Goal: Information Seeking & Learning: Learn about a topic

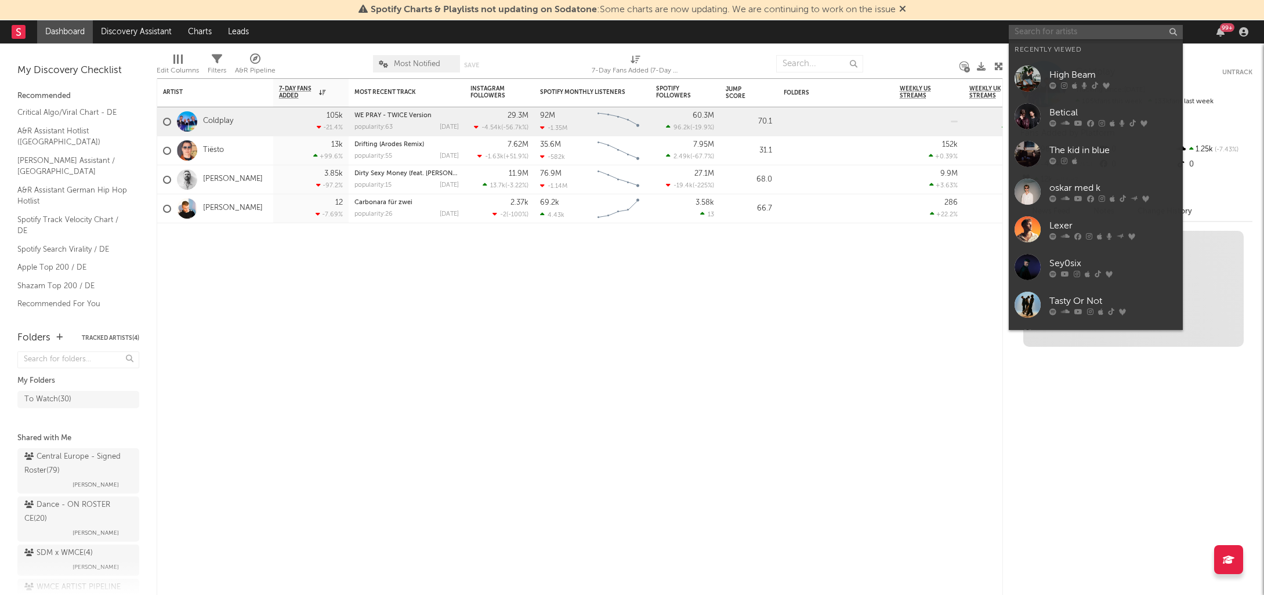
click at [1076, 29] on input "text" at bounding box center [1096, 32] width 174 height 15
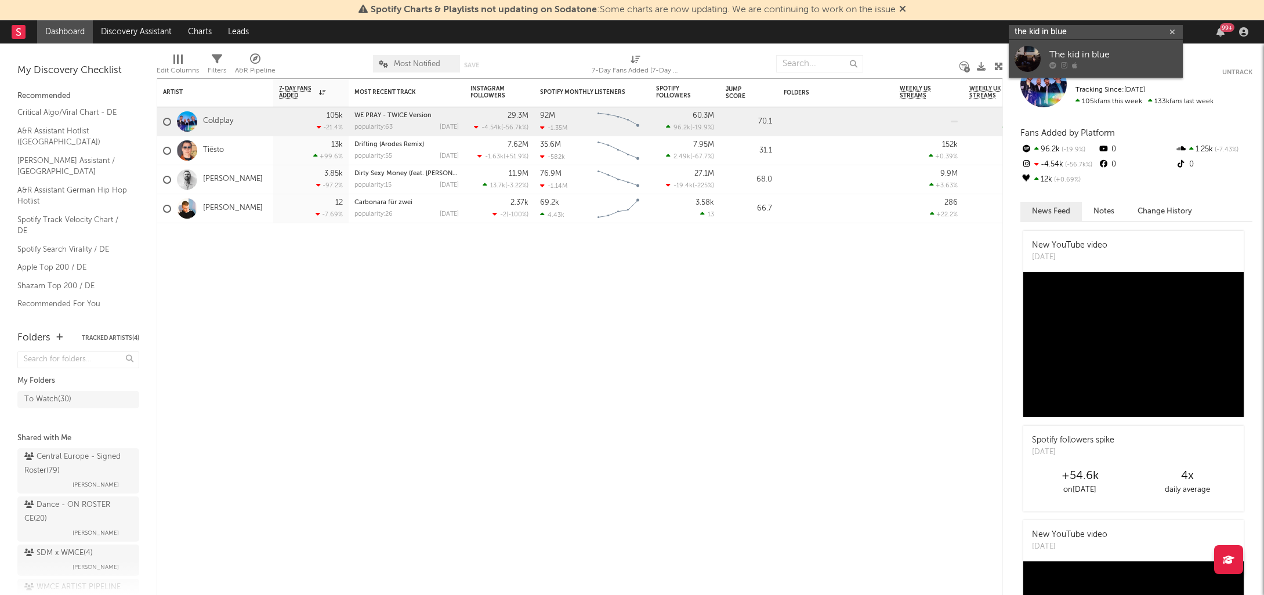
type input "the kid in blue"
click at [1057, 60] on div "The kid in blue" at bounding box center [1113, 55] width 128 height 14
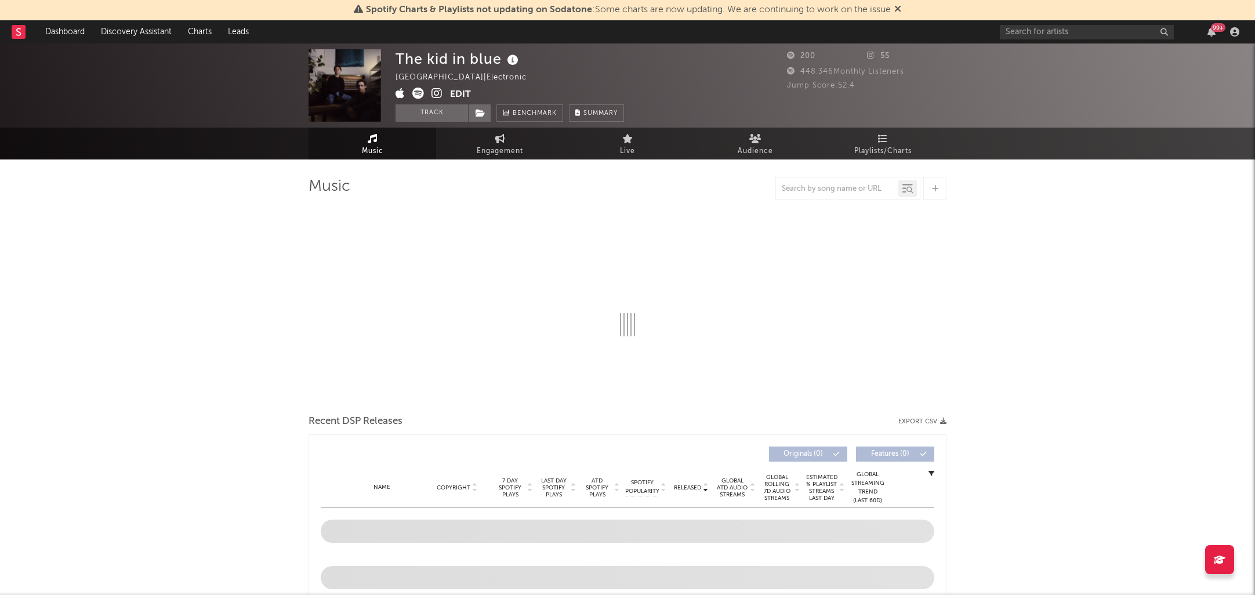
select select "1w"
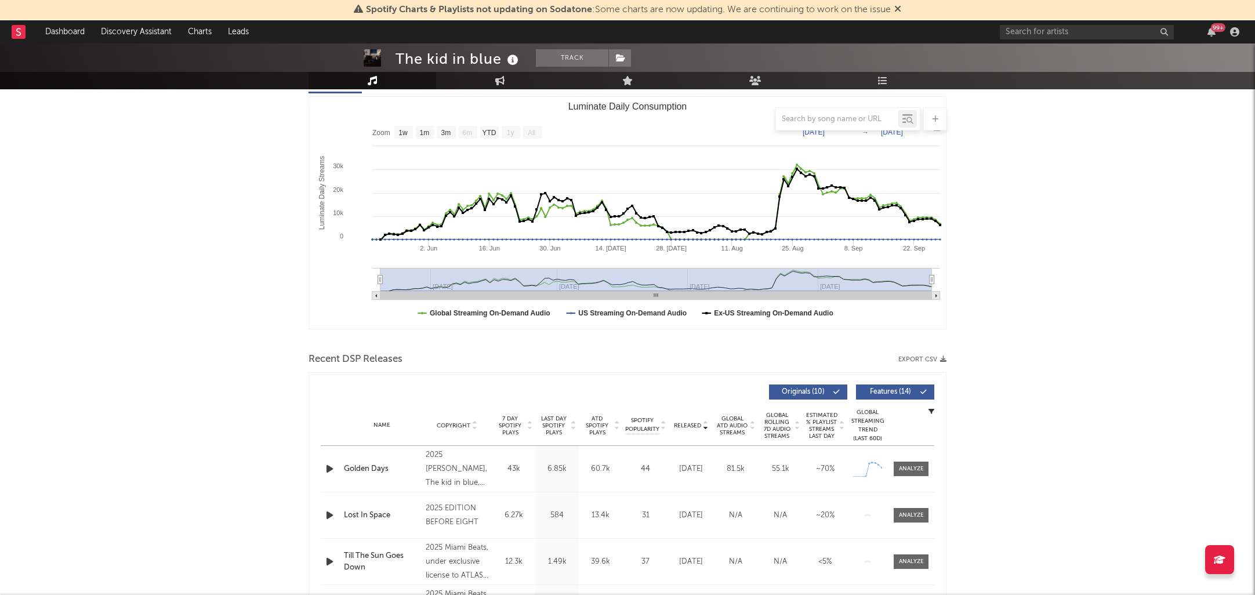
scroll to position [174, 0]
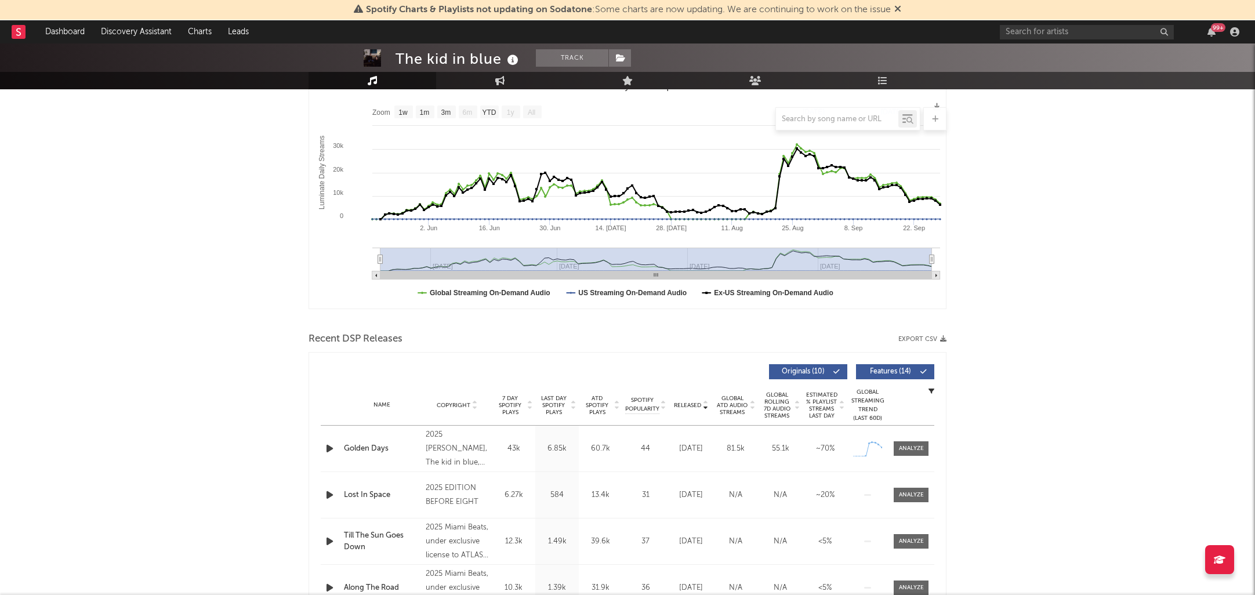
click at [576, 408] on icon at bounding box center [573, 408] width 6 height 5
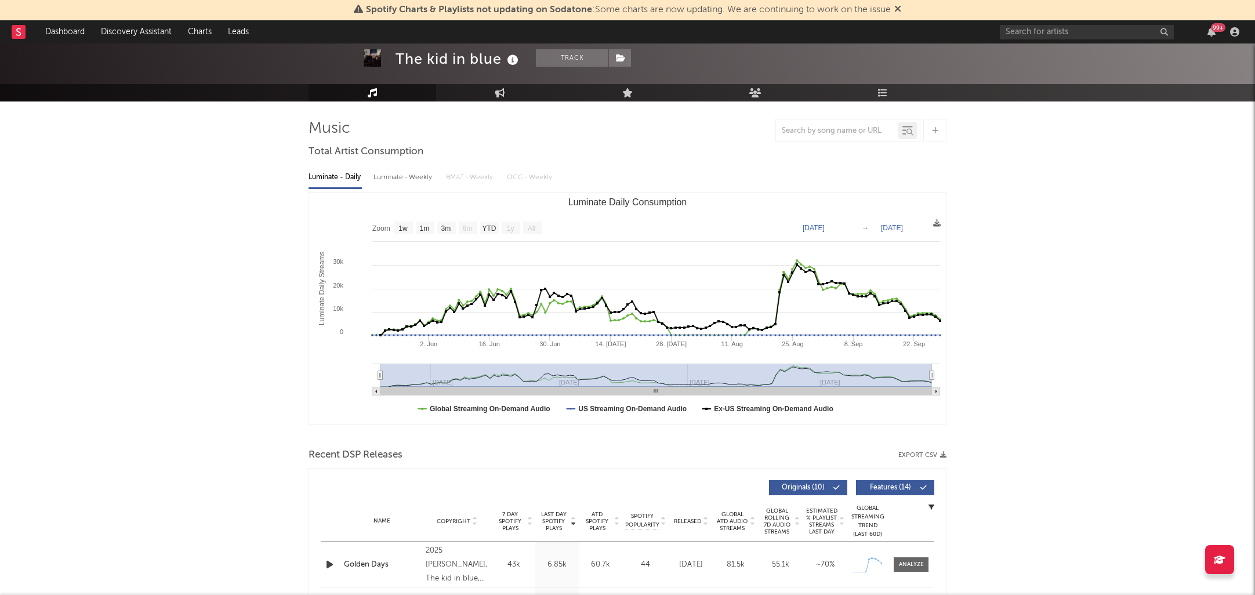
scroll to position [0, 0]
